Goal: Task Accomplishment & Management: Complete application form

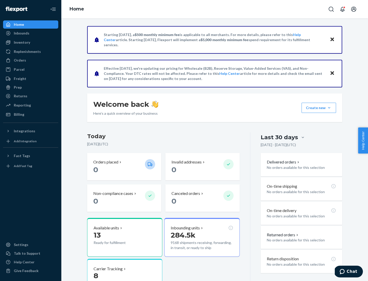
click at [329, 108] on button "Create new Create new inbound Create new order Create new product" at bounding box center [318, 108] width 34 height 10
click at [31, 33] on div "Inbounds" at bounding box center [31, 33] width 54 height 7
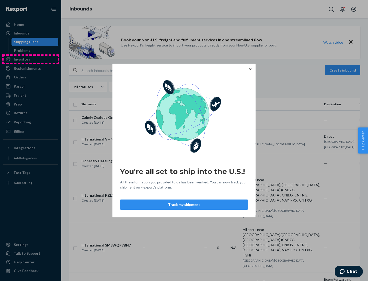
click at [31, 59] on div "You're all set to ship into the U.S.! All the information you provided to us ha…" at bounding box center [184, 140] width 368 height 281
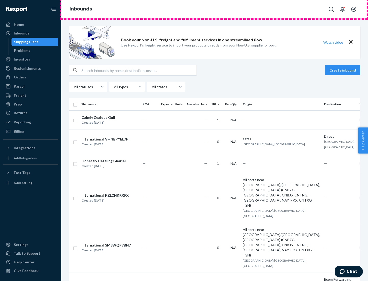
click at [215, 9] on div "Inbounds" at bounding box center [214, 9] width 307 height 18
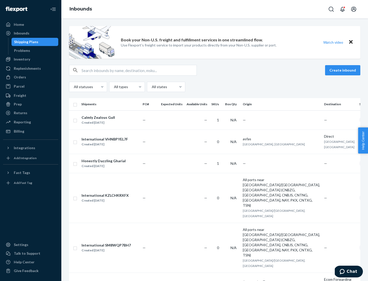
click at [215, 9] on div "Inbounds" at bounding box center [214, 9] width 307 height 18
click at [215, 87] on div "All statuses All types All states" at bounding box center [214, 87] width 291 height 10
click at [25, 42] on div "Shipping Plans" at bounding box center [26, 41] width 24 height 5
click at [343, 70] on button "Create inbound" at bounding box center [342, 70] width 35 height 10
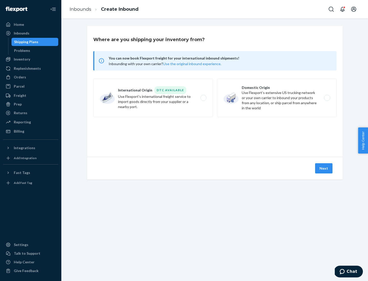
click at [153, 98] on label "International Origin DTC Available Use Flexport's international freight service…" at bounding box center [153, 98] width 120 height 38
click at [203, 98] on input "International Origin DTC Available Use Flexport's international freight service…" at bounding box center [204, 97] width 3 height 3
radio input "true"
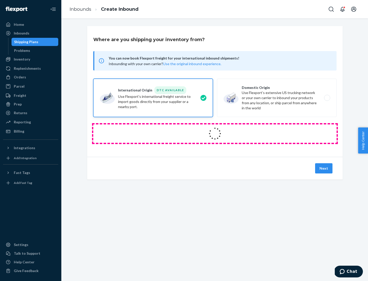
click at [215, 134] on icon at bounding box center [215, 133] width 16 height 16
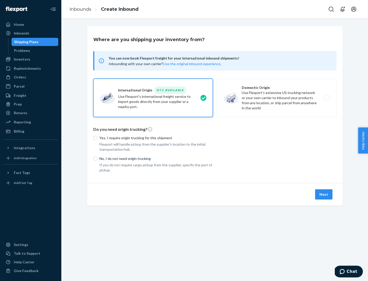
click at [156, 138] on p "Yes, I require origin trucking for this shipment" at bounding box center [155, 137] width 113 height 5
click at [97, 138] on input "Yes, I require origin trucking for this shipment" at bounding box center [95, 138] width 4 height 4
radio input "true"
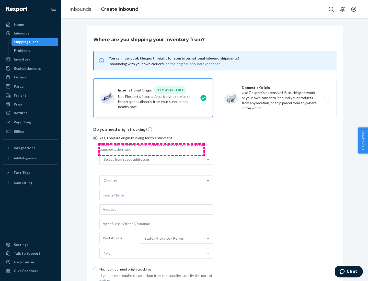
scroll to position [10, 0]
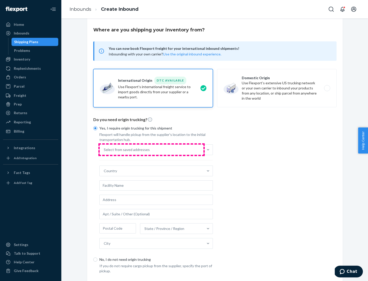
click at [151, 149] on div "Select from saved addresses" at bounding box center [152, 150] width 104 height 10
click at [104, 149] on input "Select from saved addresses" at bounding box center [104, 149] width 1 height 5
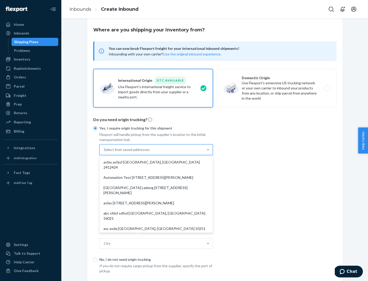
scroll to position [22, 0]
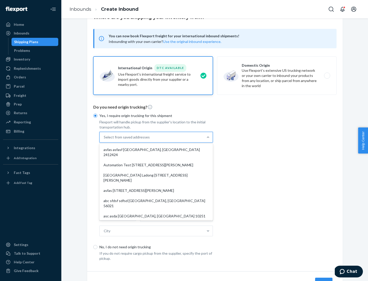
click at [156, 149] on div "asfas asfasf [GEOGRAPHIC_DATA], [GEOGRAPHIC_DATA] 2412424" at bounding box center [155, 152] width 111 height 15
click at [104, 140] on input "option asfas asfasf [GEOGRAPHIC_DATA], [GEOGRAPHIC_DATA] 2412424 focused, 1 of …" at bounding box center [104, 137] width 1 height 5
type input "asfas"
type input "asfasf"
type input "2412424"
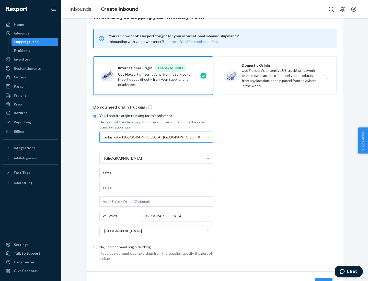
scroll to position [48, 0]
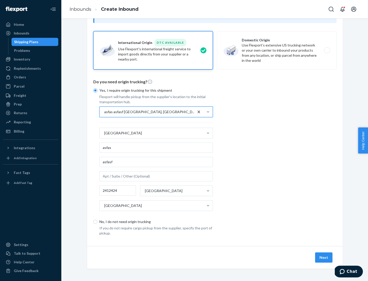
click at [324, 257] on button "Next" at bounding box center [323, 257] width 17 height 10
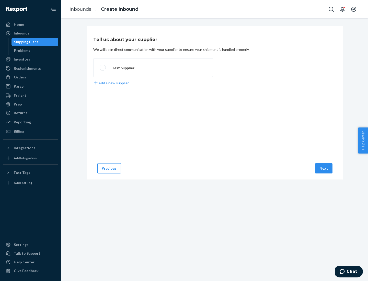
click at [153, 68] on label "Test Supplier" at bounding box center [153, 67] width 120 height 19
click at [103, 68] on input "Test Supplier" at bounding box center [101, 67] width 3 height 3
radio input "true"
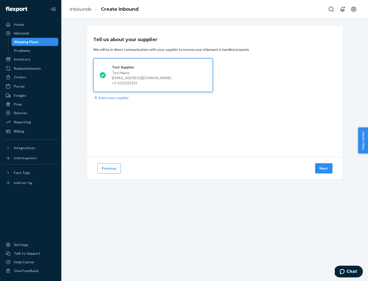
click at [324, 168] on button "Next" at bounding box center [323, 168] width 17 height 10
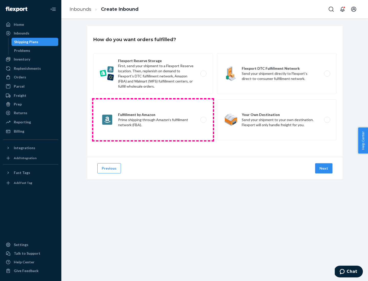
click at [153, 120] on label "Fulfillment by Amazon Prime shipping through Amazon’s fulfillment network (FBA)." at bounding box center [153, 119] width 120 height 41
click at [203, 120] on input "Fulfillment by Amazon Prime shipping through Amazon’s fulfillment network (FBA)." at bounding box center [204, 119] width 3 height 3
radio input "true"
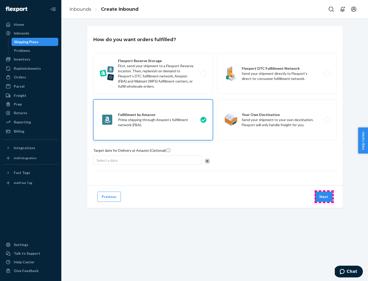
click at [324, 197] on button "Next" at bounding box center [323, 197] width 17 height 10
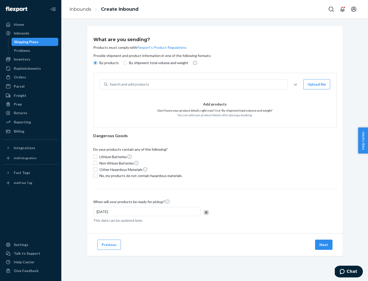
click at [157, 63] on p "By shipment total volume and weight" at bounding box center [158, 62] width 59 height 5
click at [127, 63] on input "By shipment total volume and weight" at bounding box center [125, 63] width 4 height 4
radio input "true"
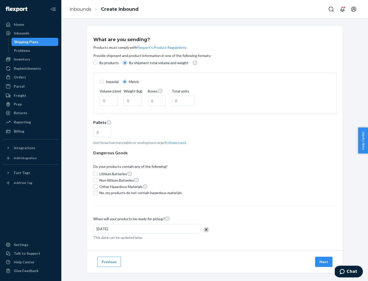
click at [109, 63] on p "By products" at bounding box center [108, 62] width 19 height 5
click at [97, 63] on input "By products" at bounding box center [95, 63] width 4 height 4
radio input "true"
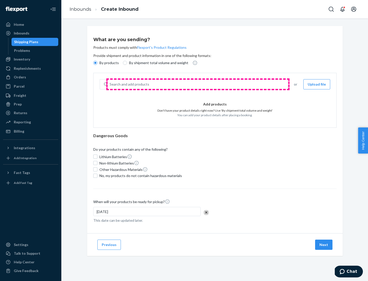
click at [198, 84] on div "Search and add products" at bounding box center [198, 84] width 180 height 9
click at [110, 84] on input "Search and add products" at bounding box center [110, 84] width 1 height 5
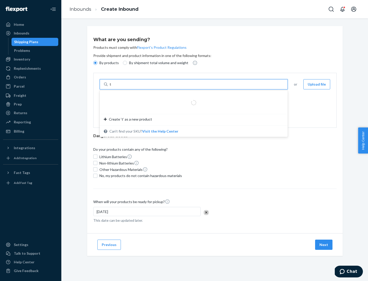
type input "test"
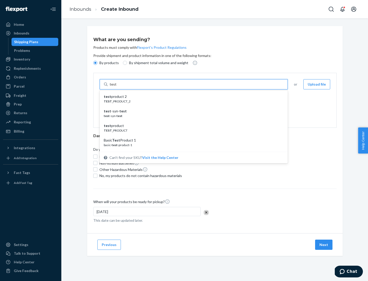
click at [192, 97] on div "test product 2" at bounding box center [192, 96] width 176 height 5
click at [116, 87] on input "test" at bounding box center [113, 84] width 7 height 5
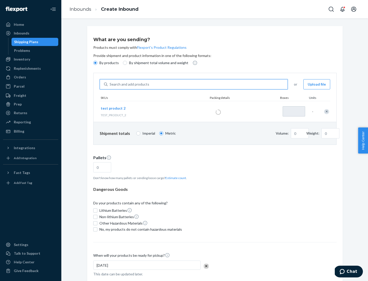
type input "1"
type input "0.02"
type input "22.23"
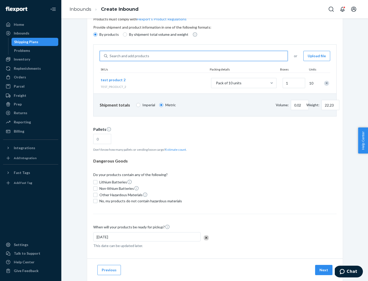
click at [174, 149] on button "Estimate count" at bounding box center [175, 149] width 21 height 4
type input "1"
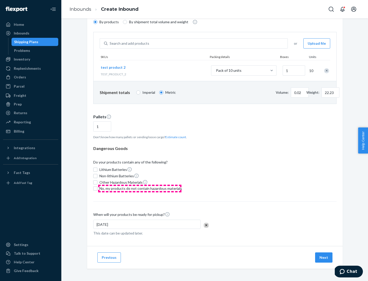
click at [140, 189] on span "No, my products do not contain hazardous materials" at bounding box center [140, 188] width 83 height 5
click at [97, 189] on input "No, my products do not contain hazardous materials" at bounding box center [95, 188] width 4 height 4
checkbox input "true"
click at [324, 258] on button "Next" at bounding box center [323, 257] width 17 height 10
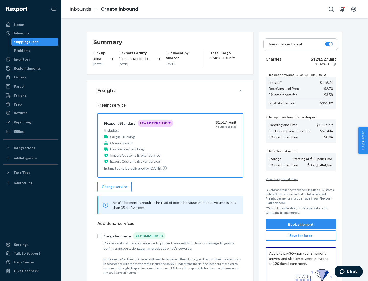
scroll to position [75, 0]
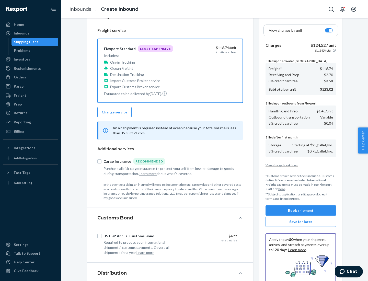
click at [301, 211] on button "Book shipment" at bounding box center [300, 210] width 71 height 10
